Goal: Task Accomplishment & Management: Complete application form

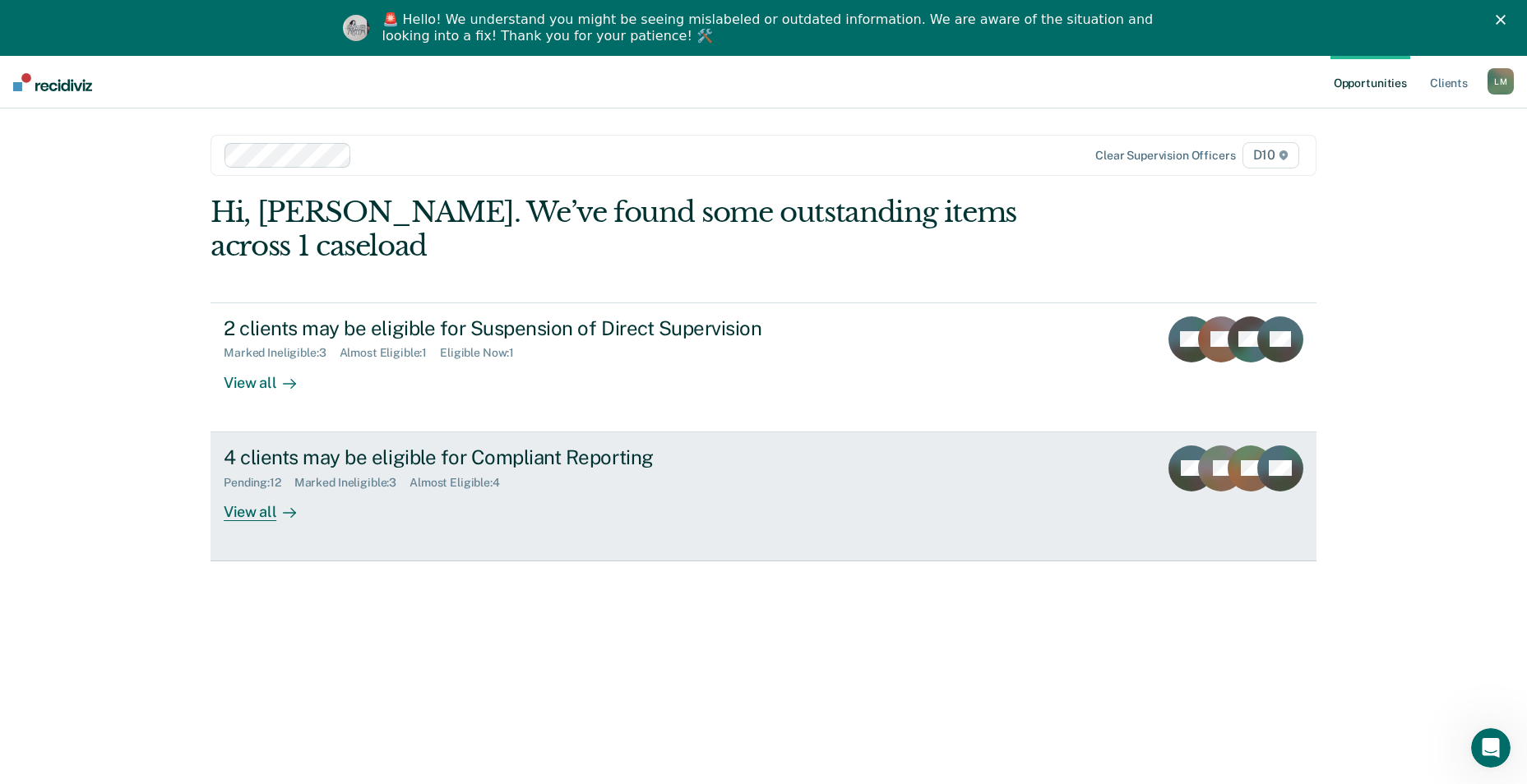
click at [256, 490] on div "View all" at bounding box center [269, 505] width 92 height 33
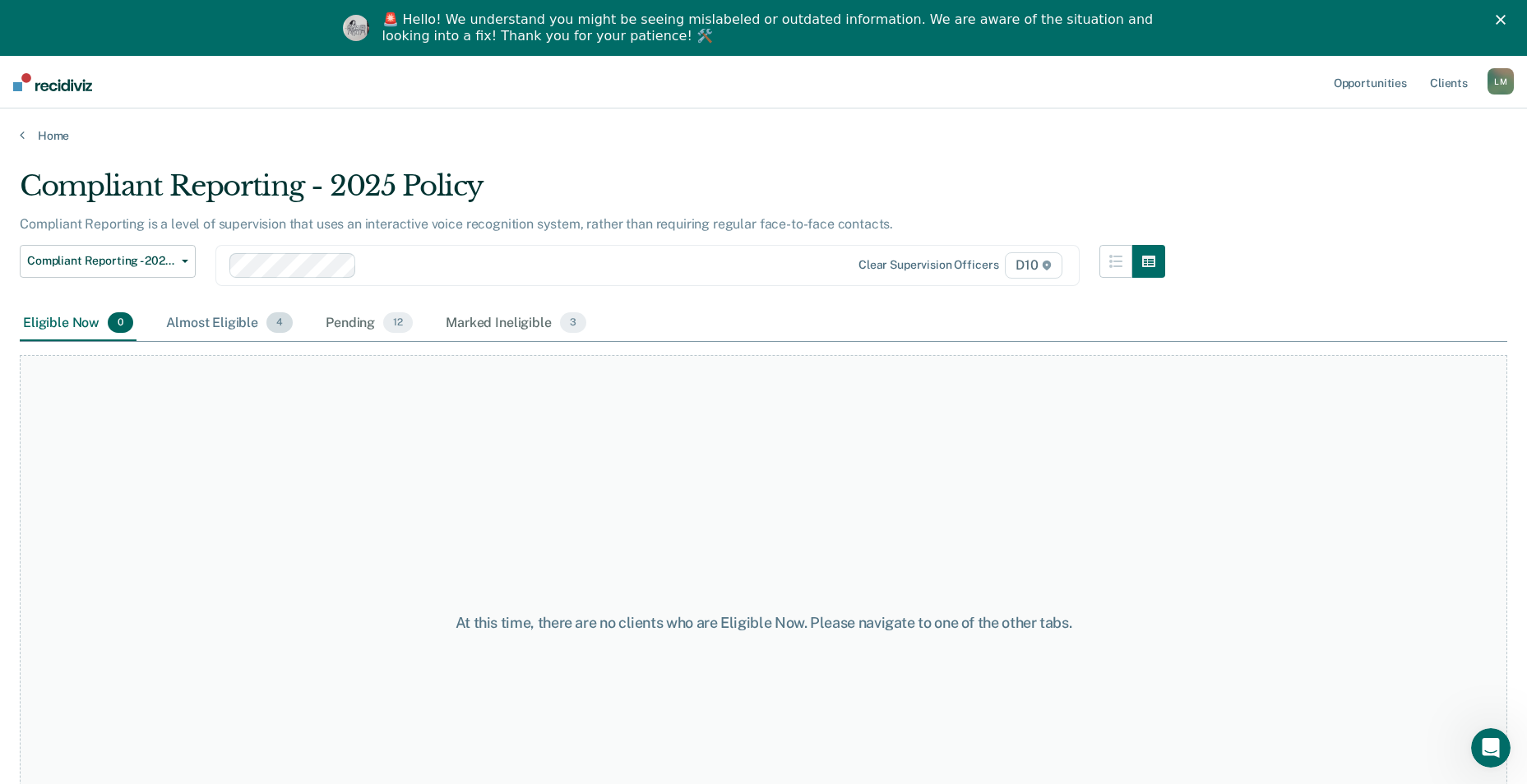
click at [216, 322] on div "Almost Eligible 4" at bounding box center [229, 323] width 133 height 36
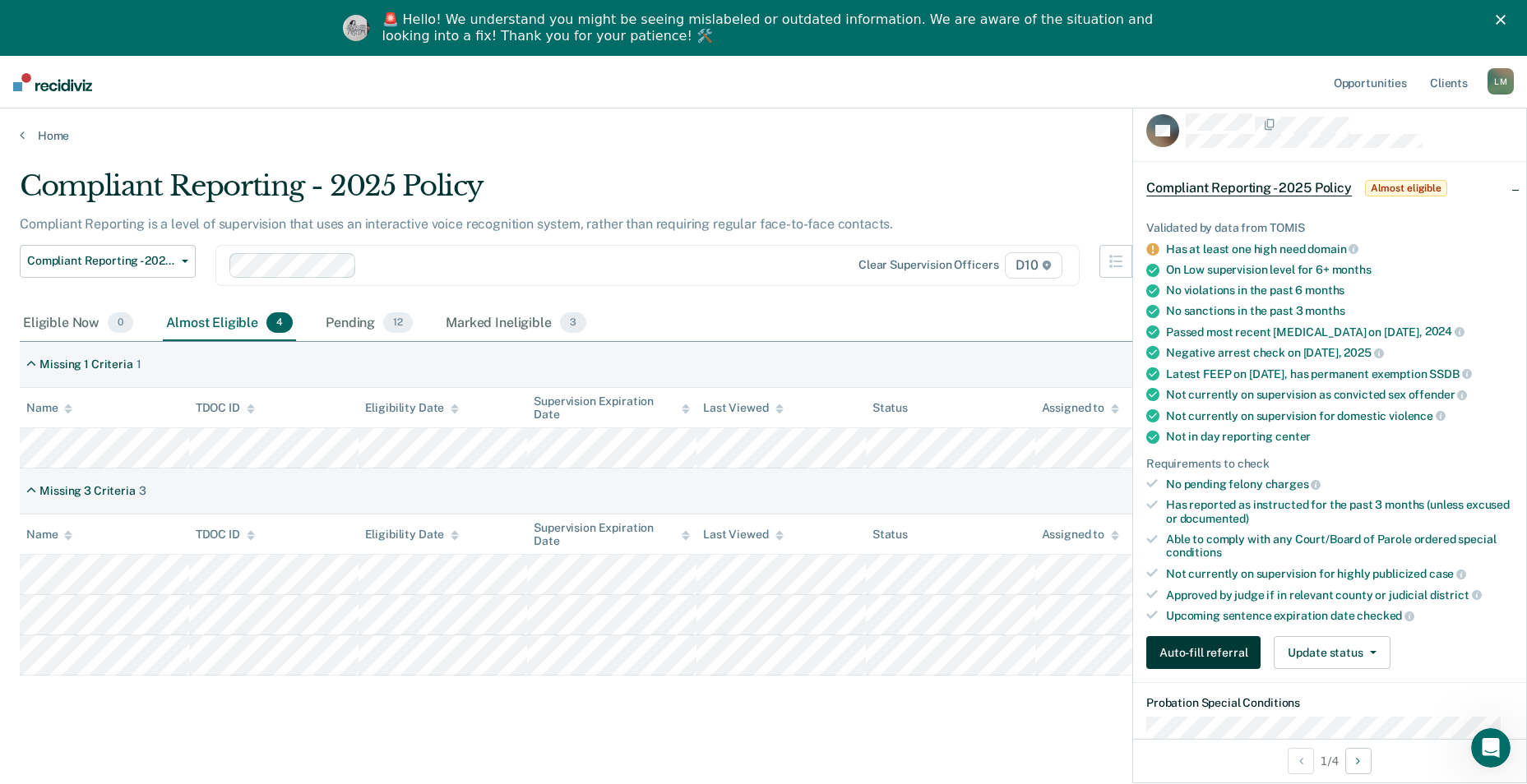
click at [1201, 669] on button "Auto-fill referral" at bounding box center [1203, 652] width 114 height 33
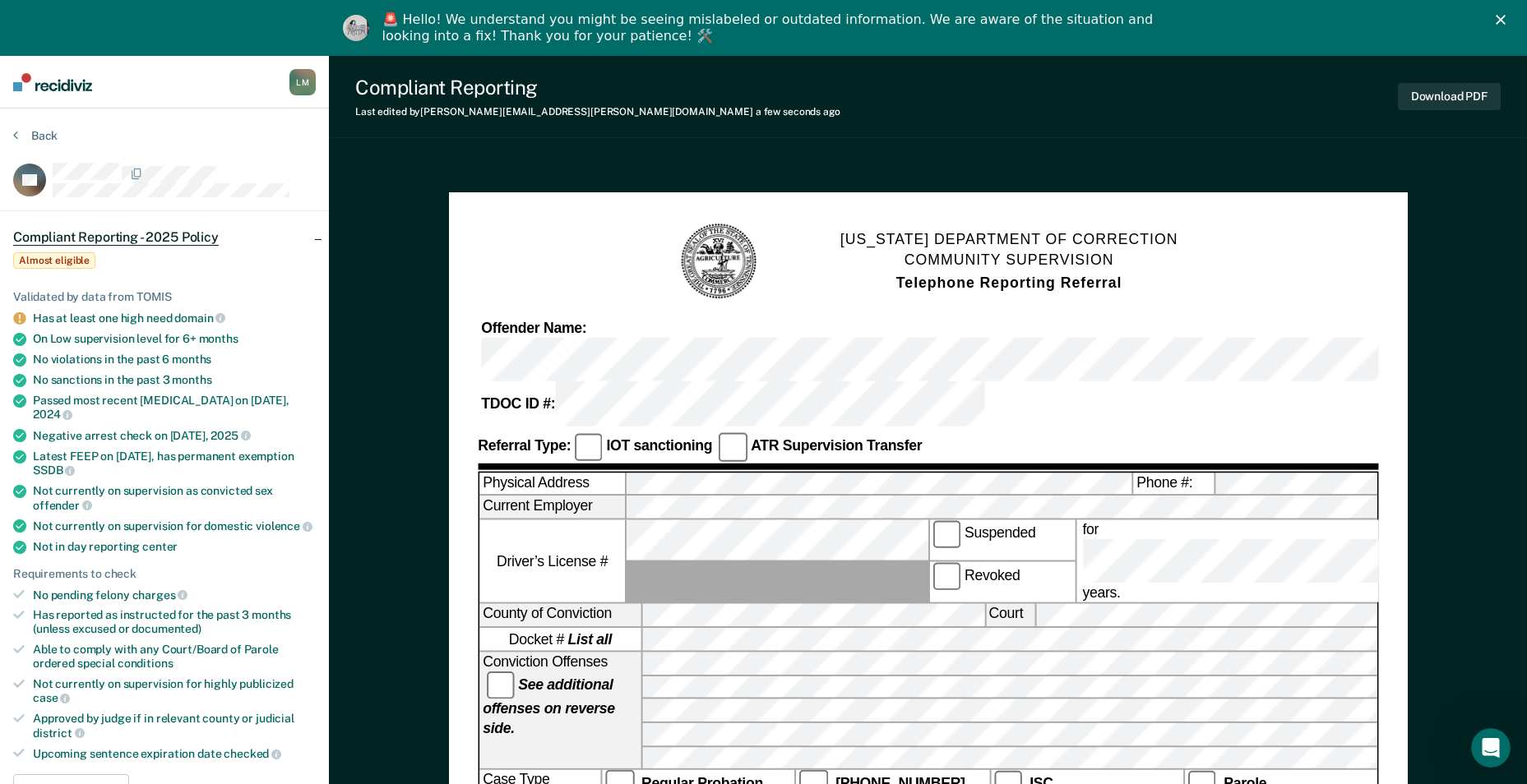
drag, startPoint x: 1533, startPoint y: 314, endPoint x: 1448, endPoint y: 50, distance: 277.3
click at [1450, 94] on button "Download PDF" at bounding box center [1449, 97] width 102 height 28
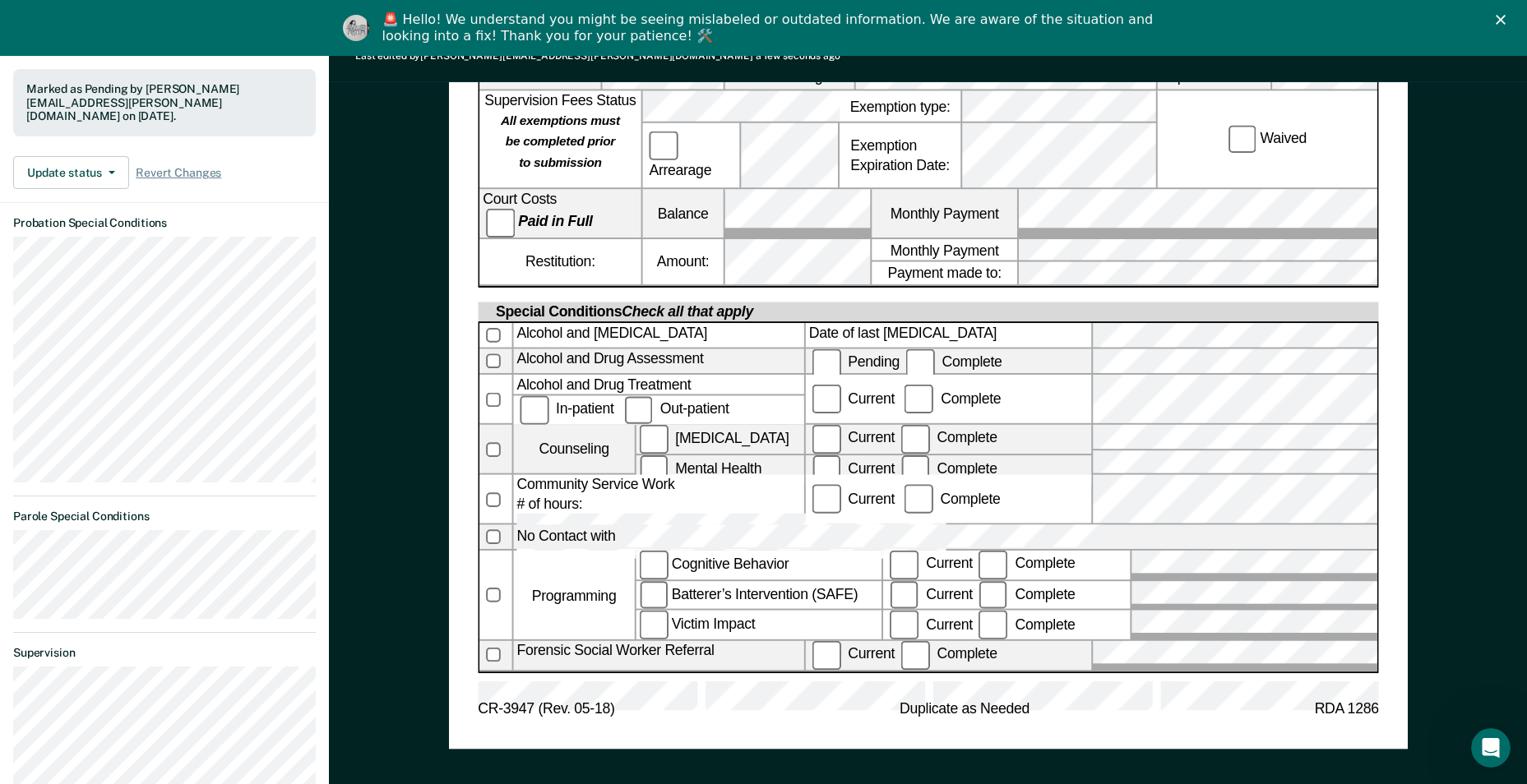
scroll to position [904, 0]
